Goal: Transaction & Acquisition: Purchase product/service

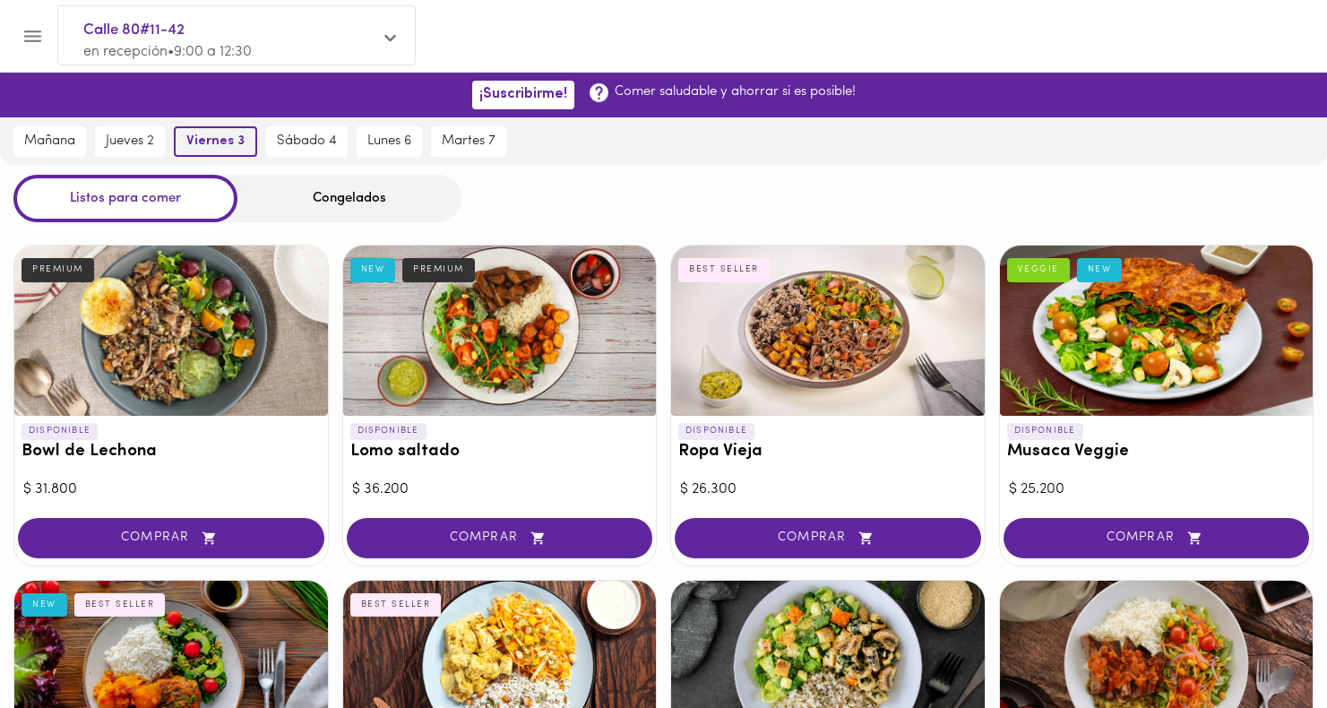
click at [203, 147] on span "viernes 3" at bounding box center [215, 142] width 58 height 16
click at [39, 39] on icon "Menu" at bounding box center [33, 36] width 22 height 22
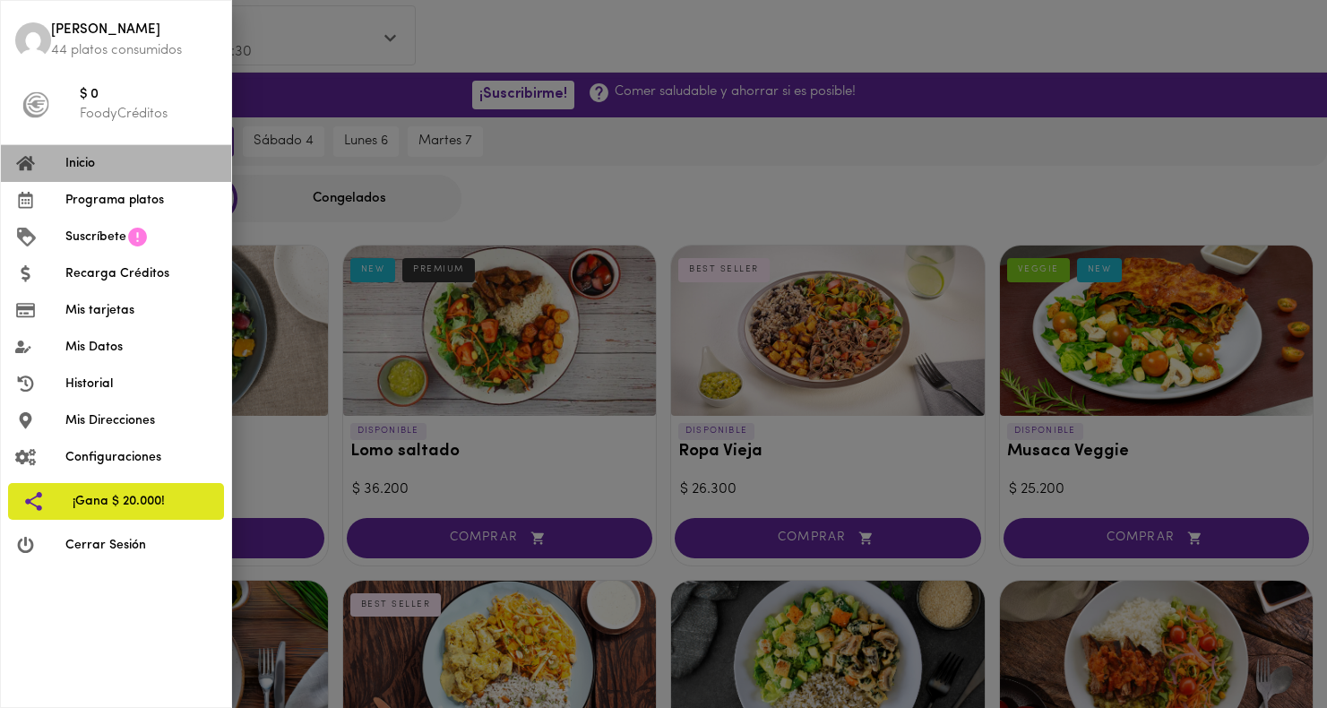
click at [128, 151] on li "Inicio" at bounding box center [116, 163] width 230 height 37
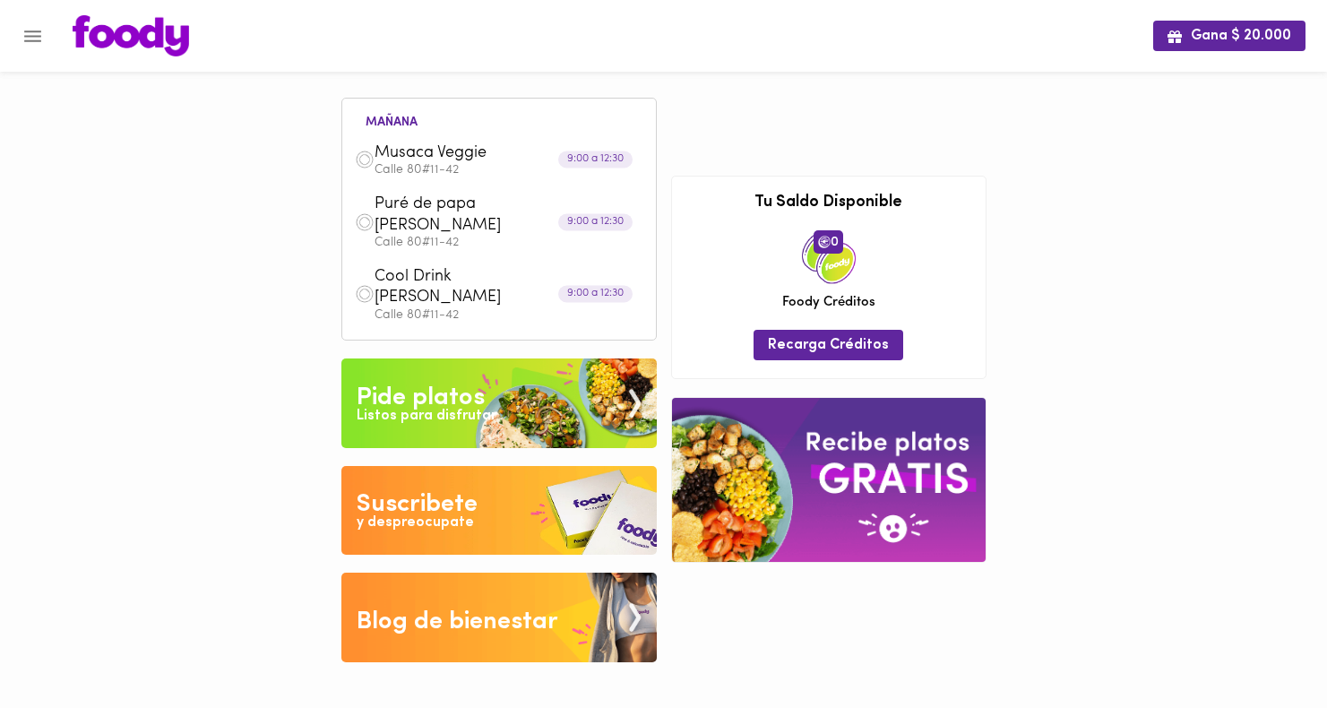
click at [493, 422] on div "[DATE] [PERSON_NAME] Calle 80#11-42 9:00 a 12:30 Puré de papa [PERSON_NAME] 80#…" at bounding box center [499, 369] width 330 height 600
click at [493, 372] on img at bounding box center [498, 403] width 315 height 90
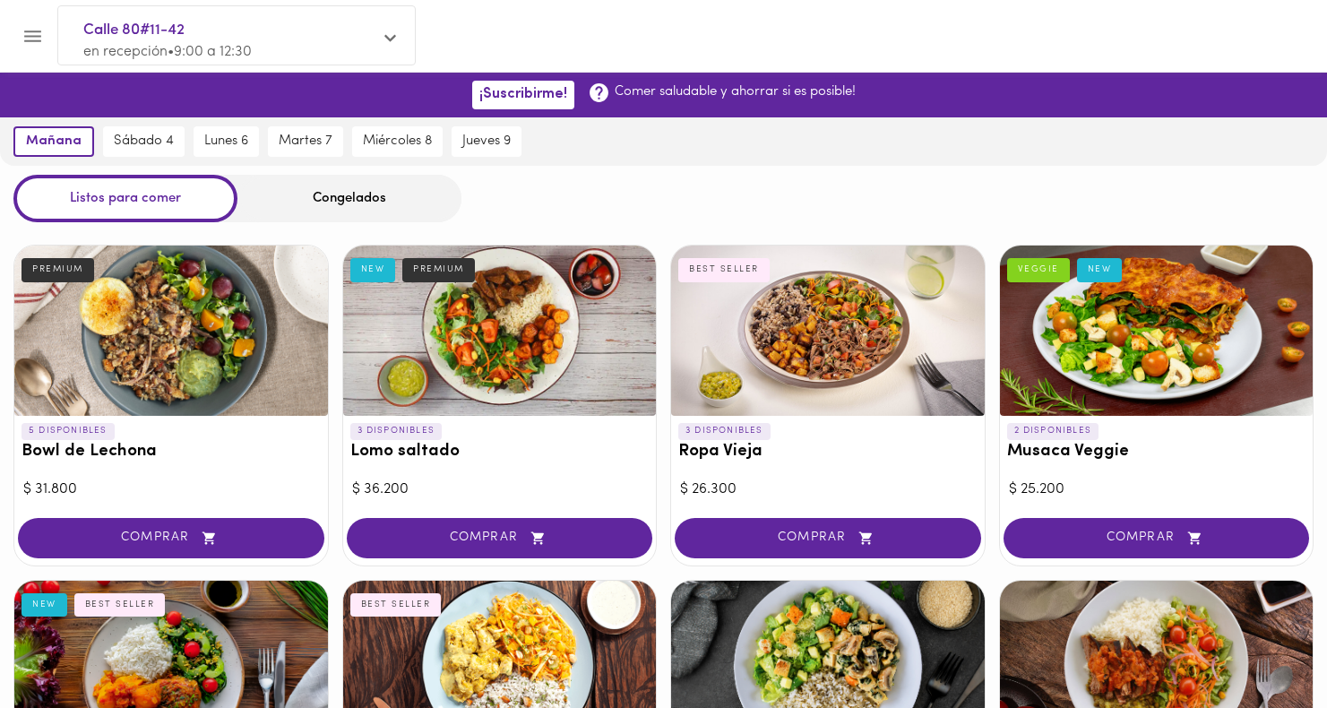
click at [383, 195] on div "Congelados" at bounding box center [349, 198] width 224 height 47
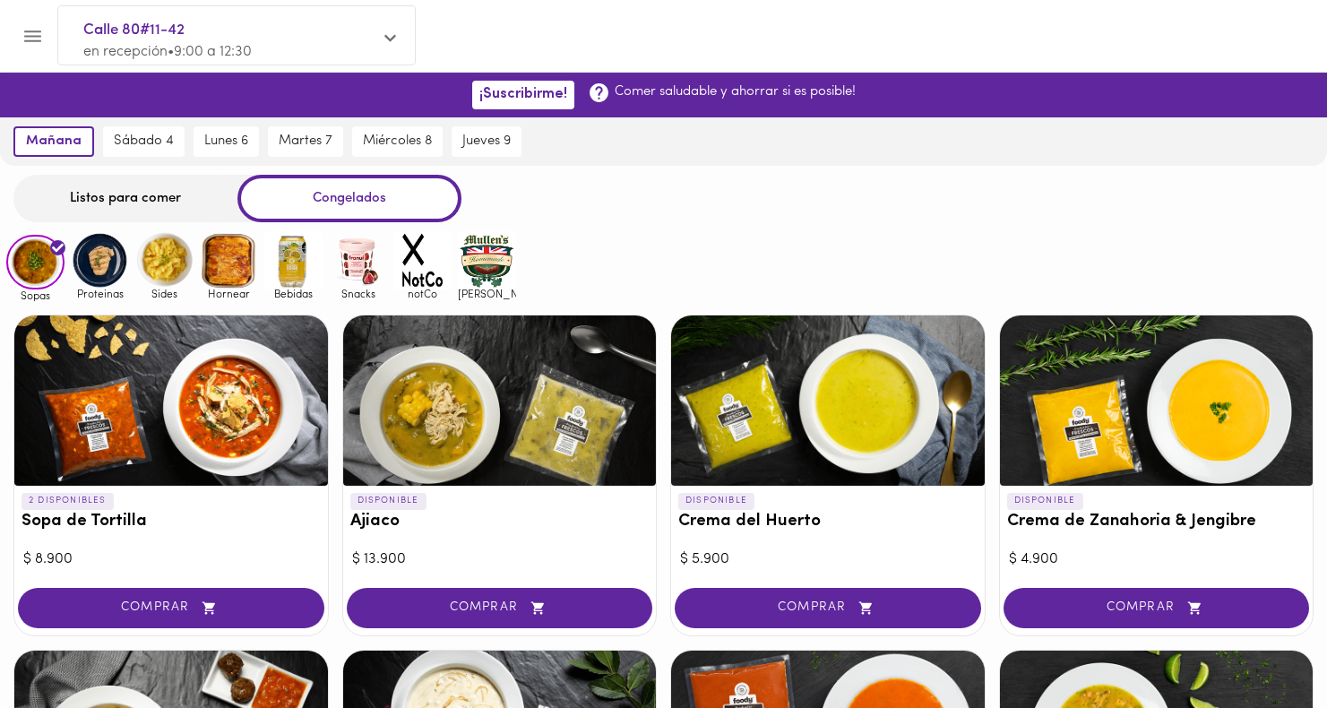
click at [371, 258] on img at bounding box center [358, 260] width 58 height 58
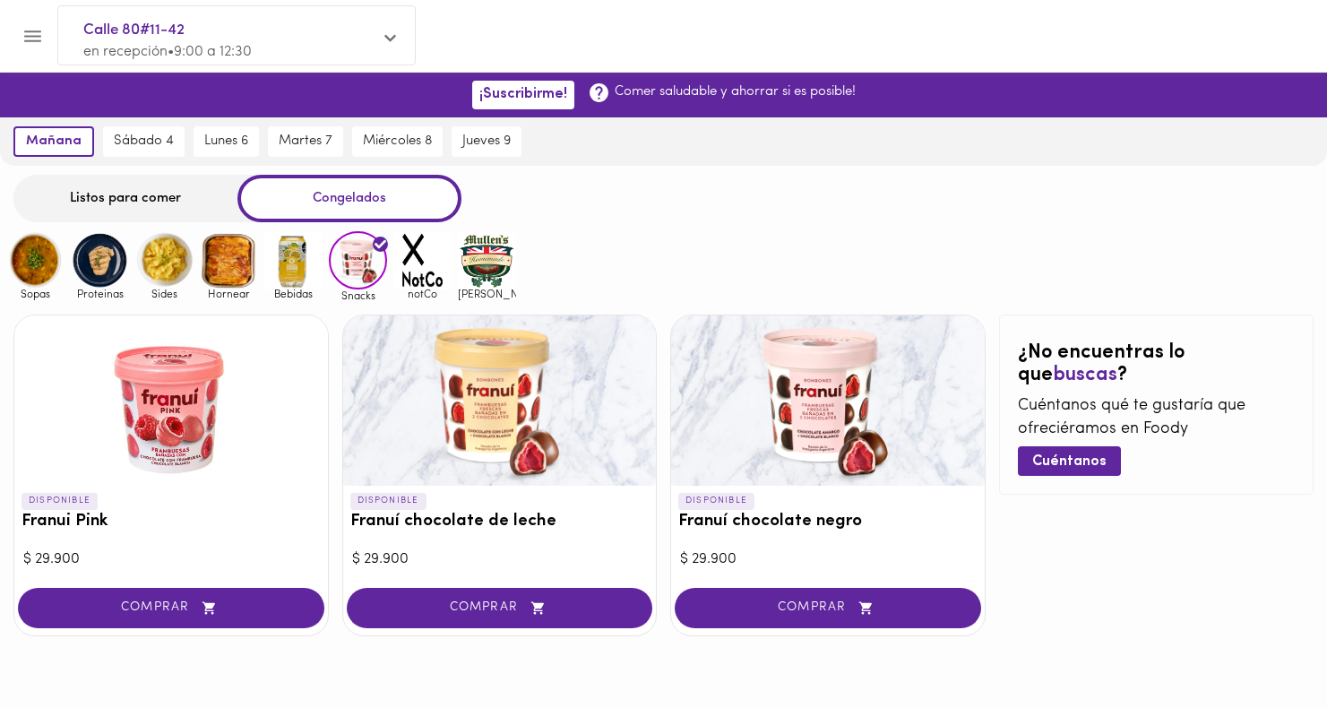
click at [259, 470] on div at bounding box center [171, 400] width 314 height 170
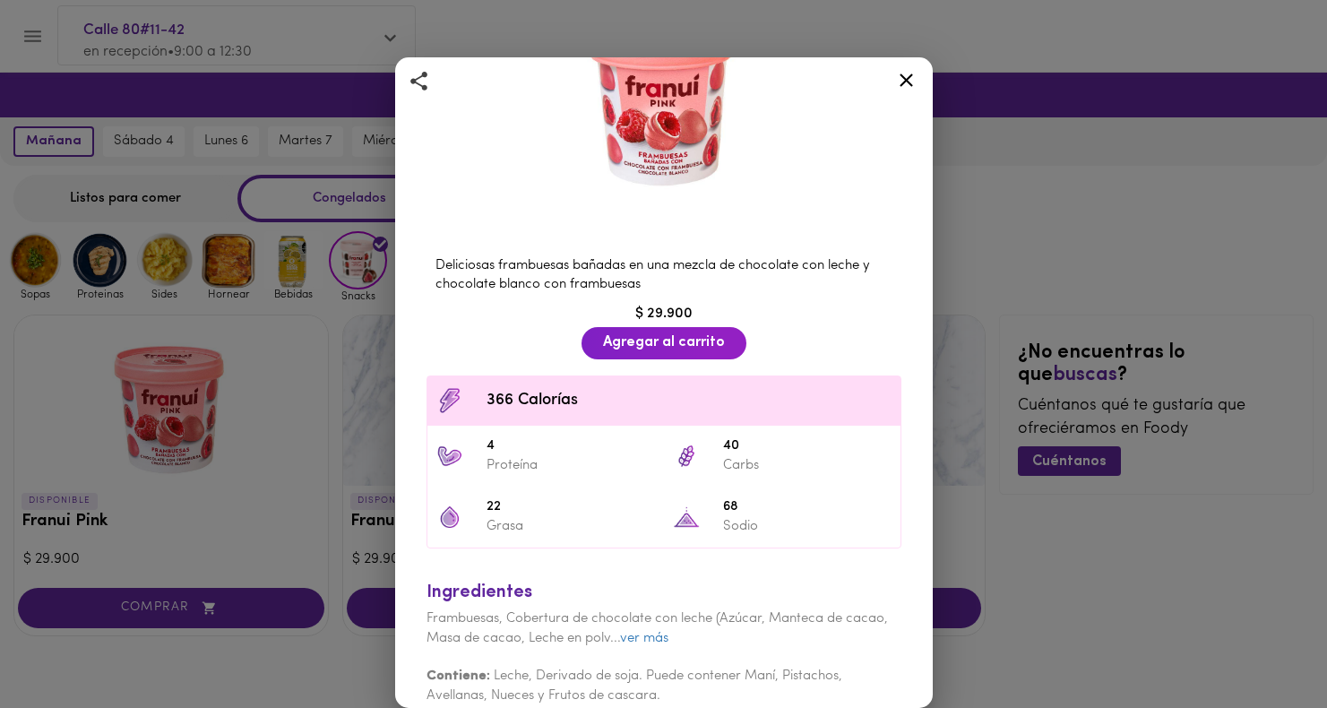
scroll to position [214, 0]
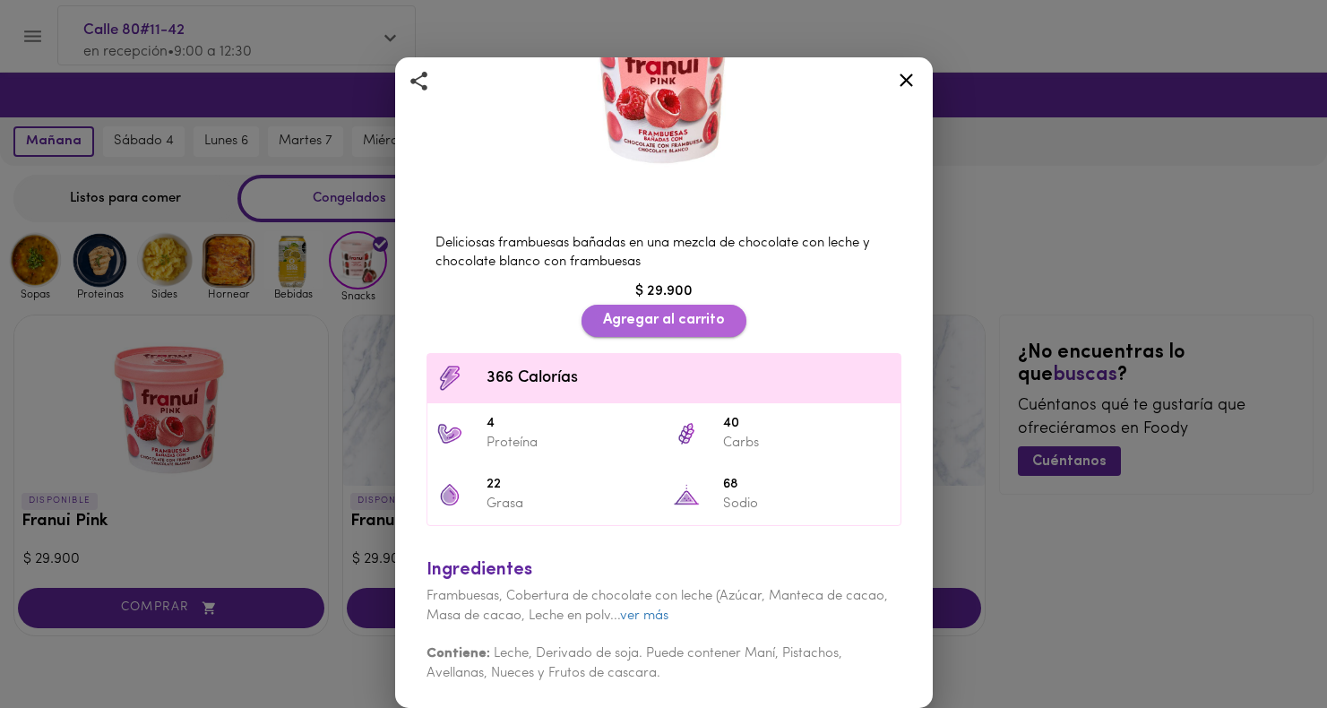
click at [642, 310] on button "Agregar al carrito" at bounding box center [664, 320] width 165 height 31
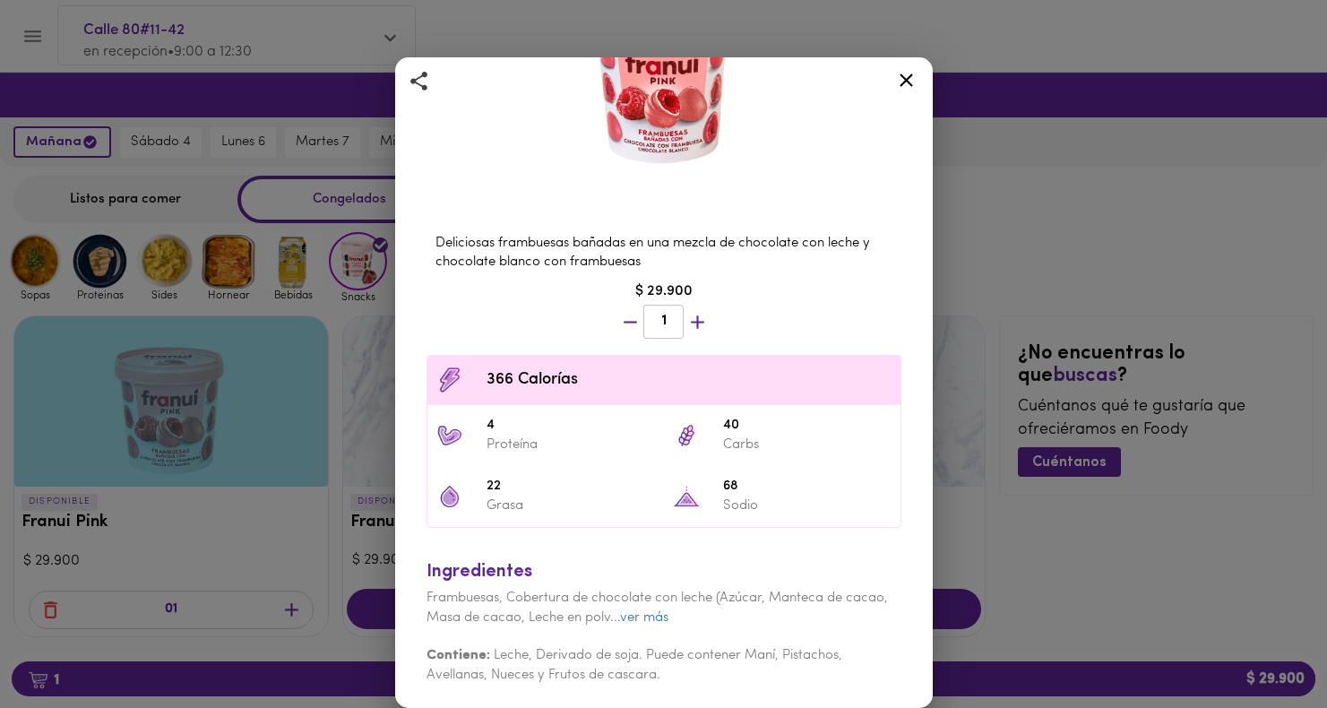
click at [905, 71] on icon at bounding box center [906, 80] width 22 height 22
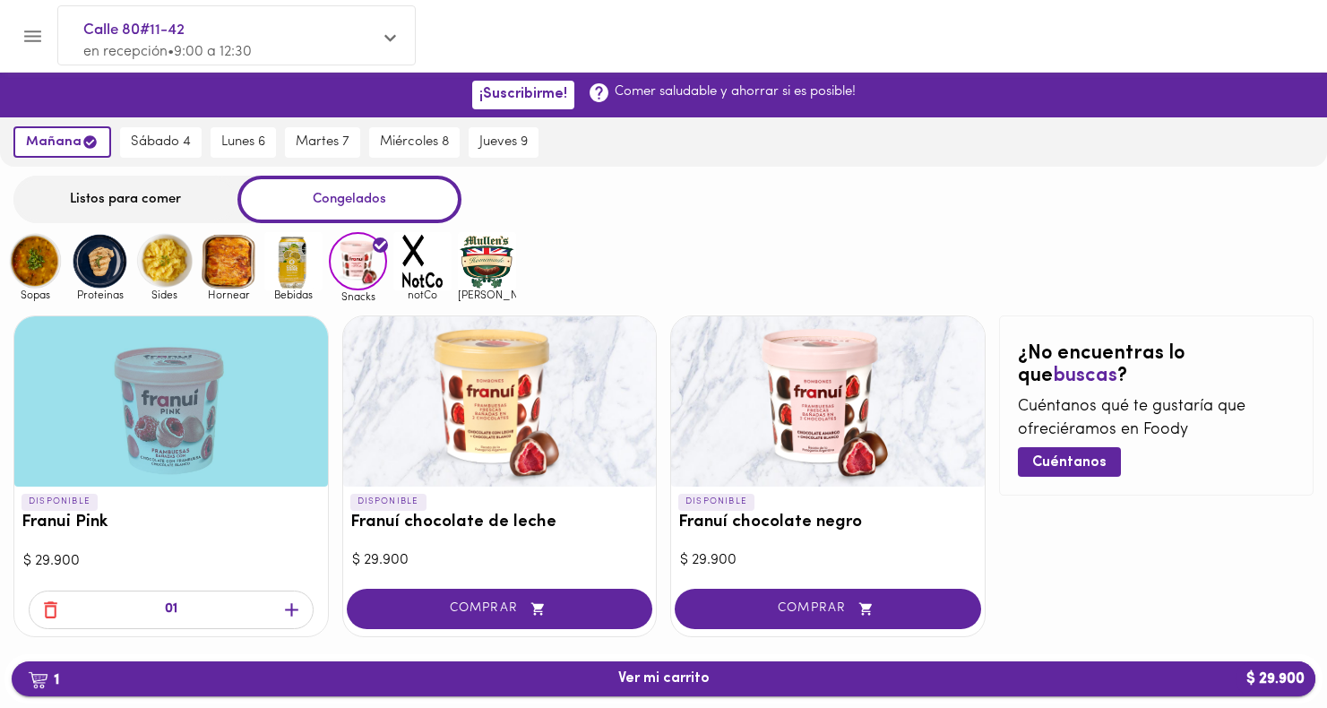
click at [640, 670] on span "1 Ver mi carrito $ 29.900" at bounding box center [663, 678] width 91 height 17
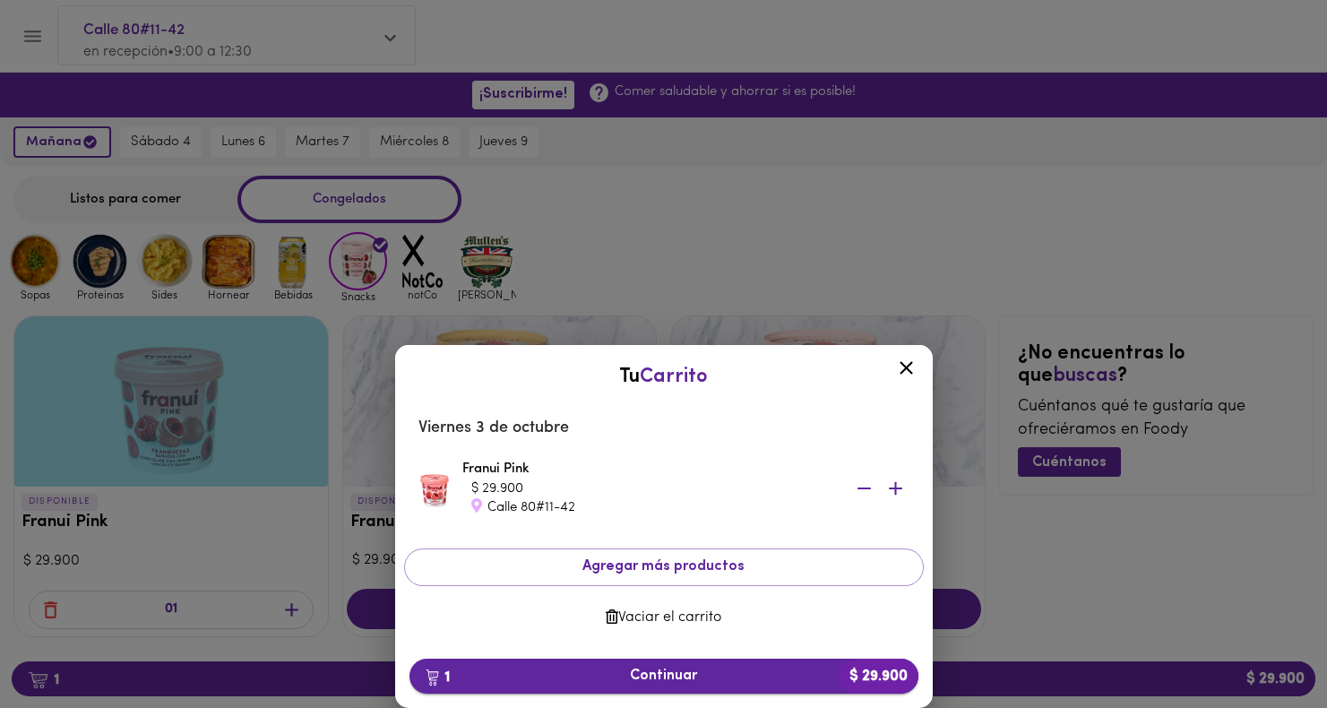
click at [667, 660] on button "1 Continuar $ 29.900" at bounding box center [663, 676] width 509 height 35
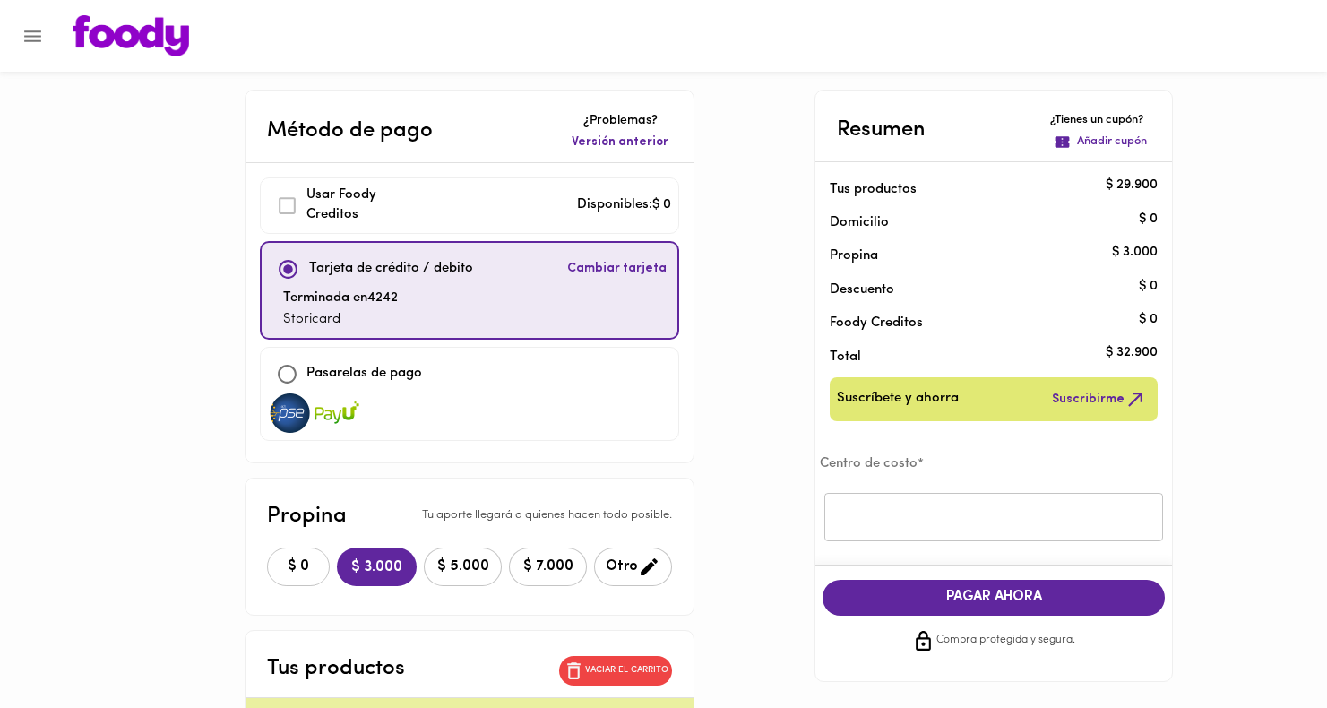
click at [279, 560] on span "$ 0" at bounding box center [298, 566] width 39 height 17
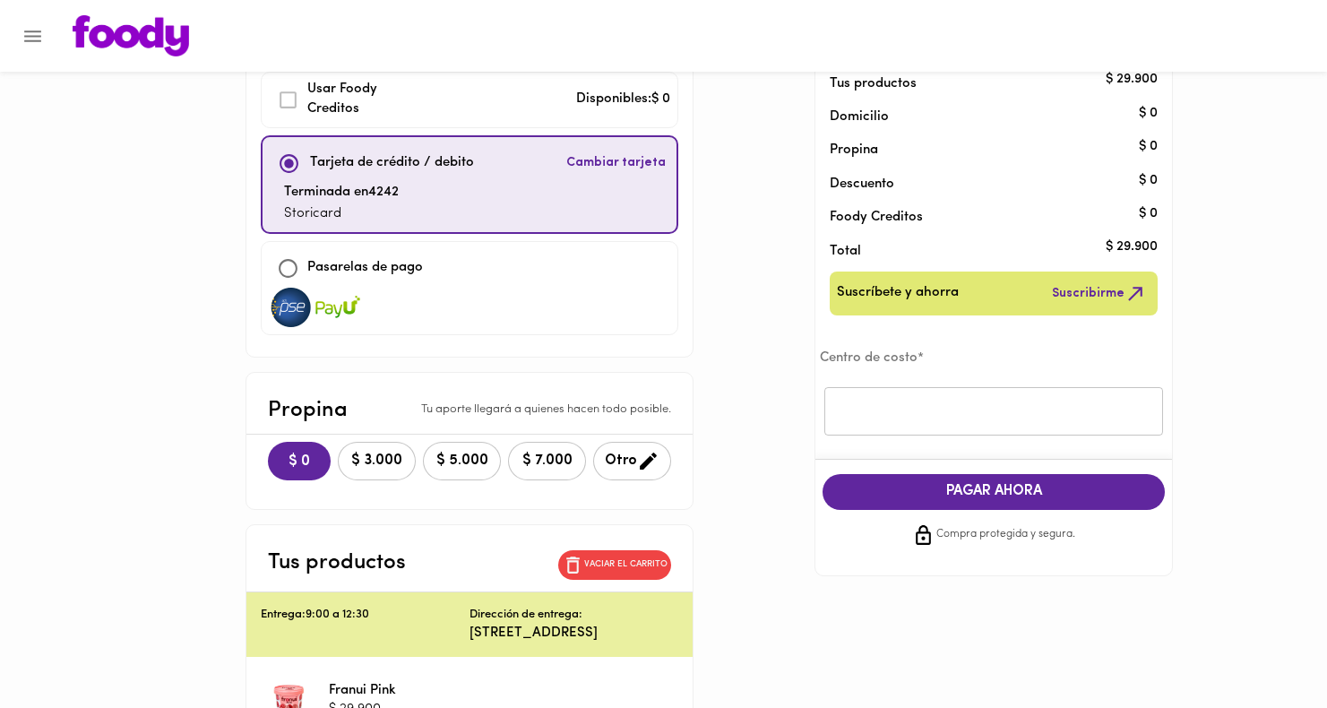
scroll to position [114, 0]
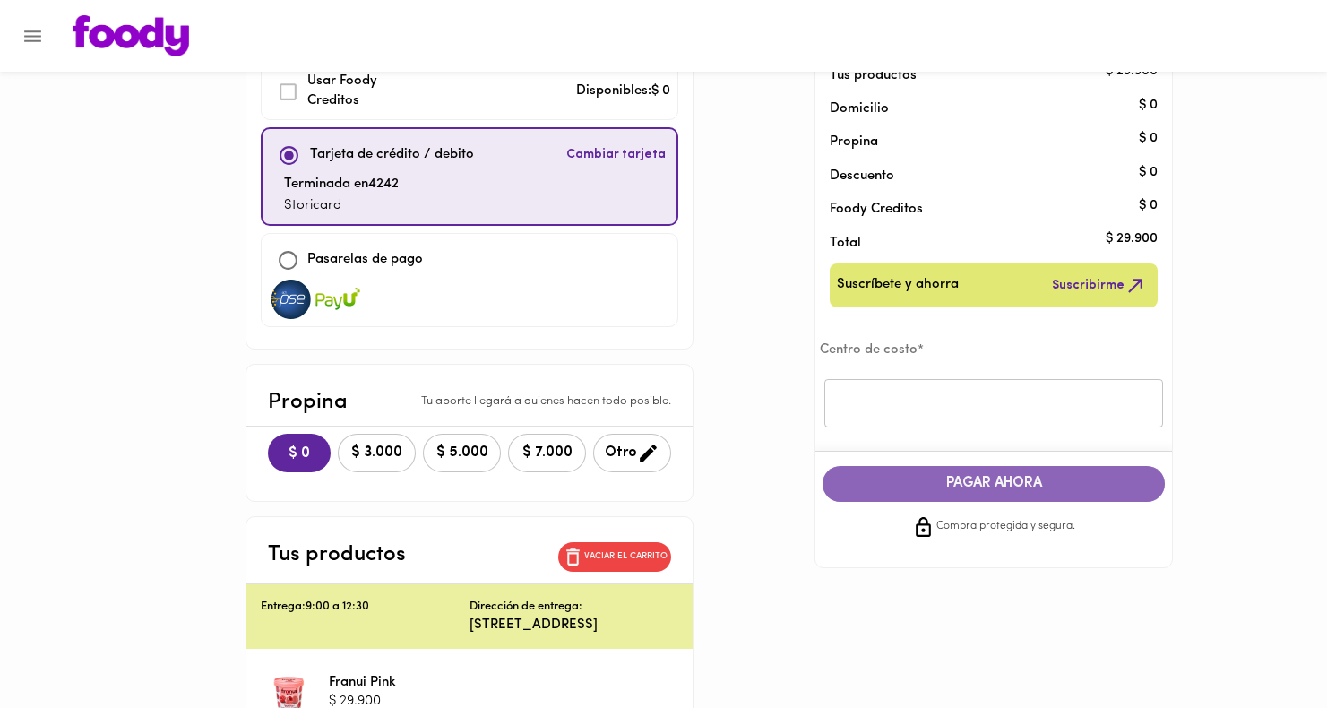
click at [900, 477] on span "PAGAR AHORA" at bounding box center [993, 483] width 306 height 17
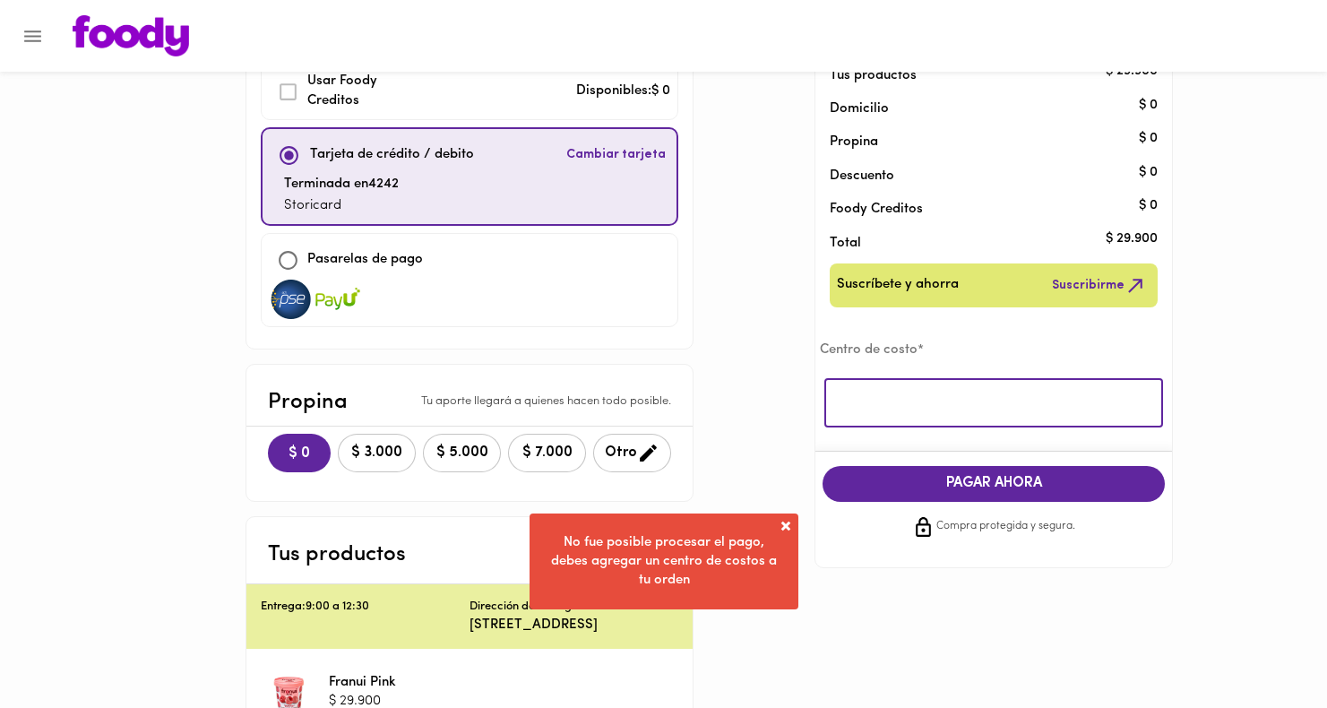
click at [894, 396] on input "text" at bounding box center [993, 403] width 339 height 49
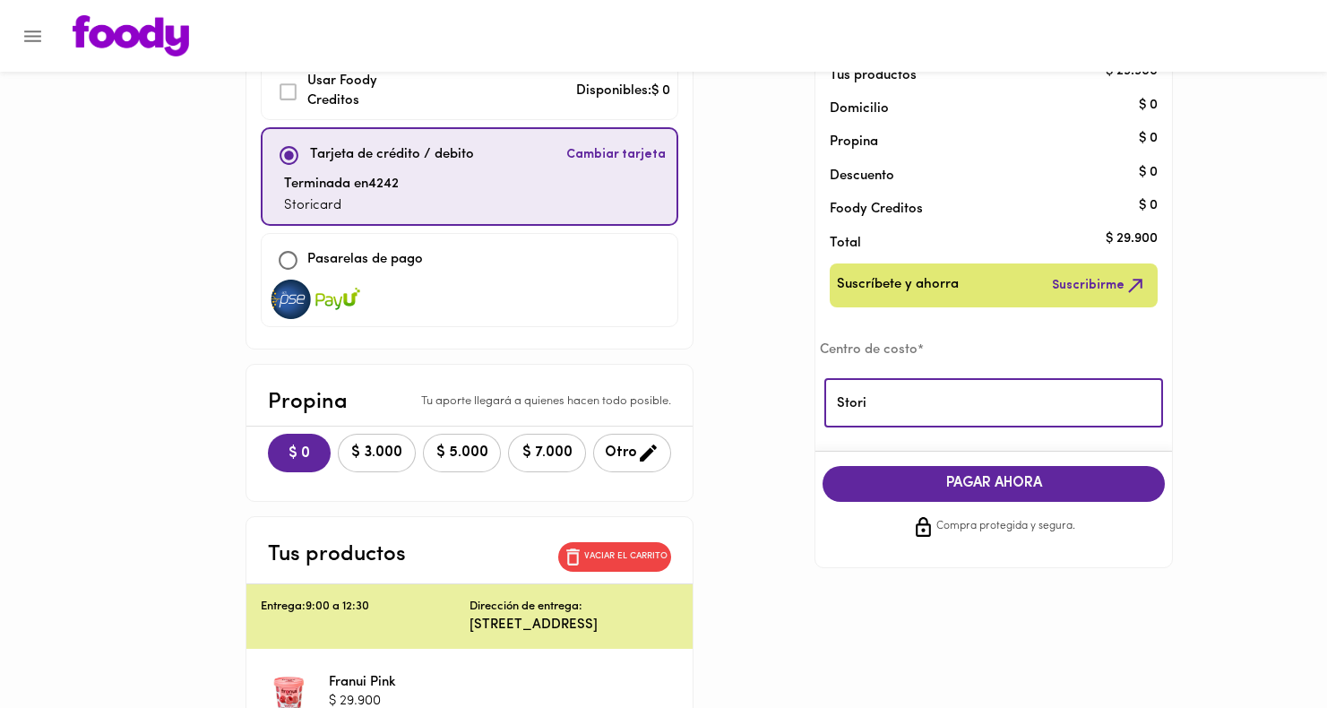
type input "Stori"
click at [959, 491] on span "PAGAR AHORA" at bounding box center [993, 483] width 306 height 17
